Goal: Transaction & Acquisition: Purchase product/service

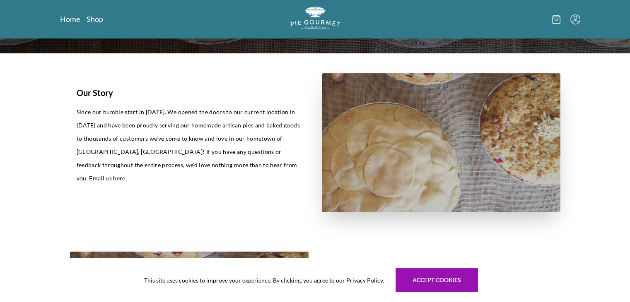
scroll to position [120, 0]
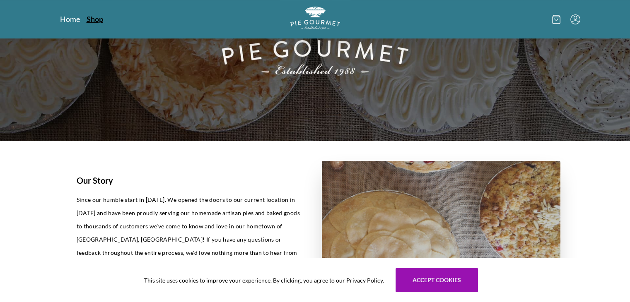
click at [95, 22] on link "Shop" at bounding box center [95, 19] width 17 height 10
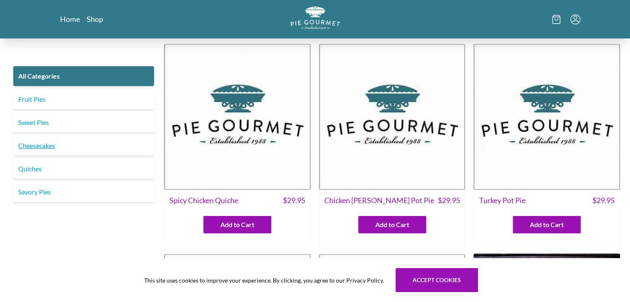
click at [50, 148] on link "Cheesecakes" at bounding box center [83, 146] width 141 height 20
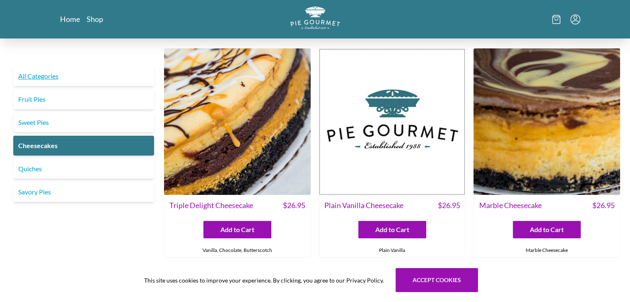
click at [45, 78] on link "All Categories" at bounding box center [83, 76] width 141 height 20
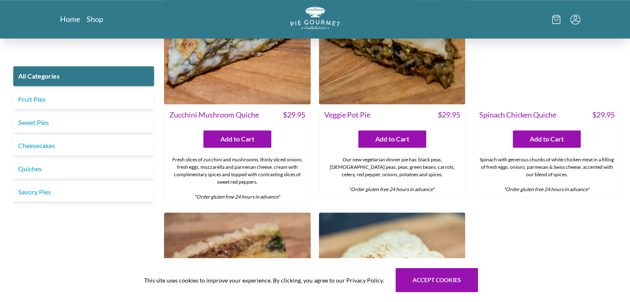
scroll to position [395, 0]
